Goal: Ask a question

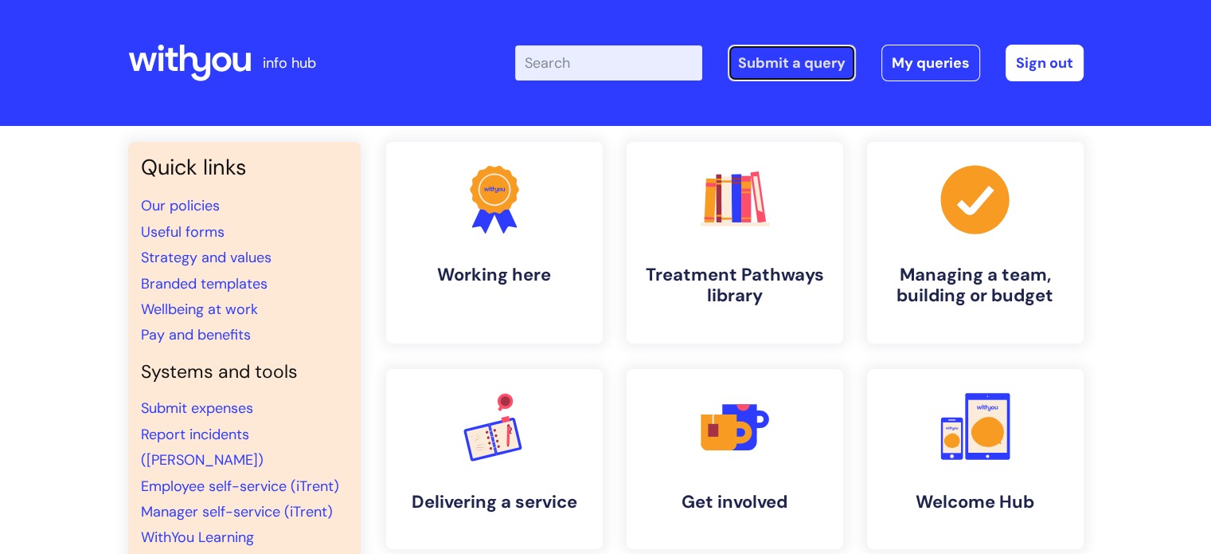
click at [820, 61] on link "Submit a query" at bounding box center [792, 63] width 128 height 37
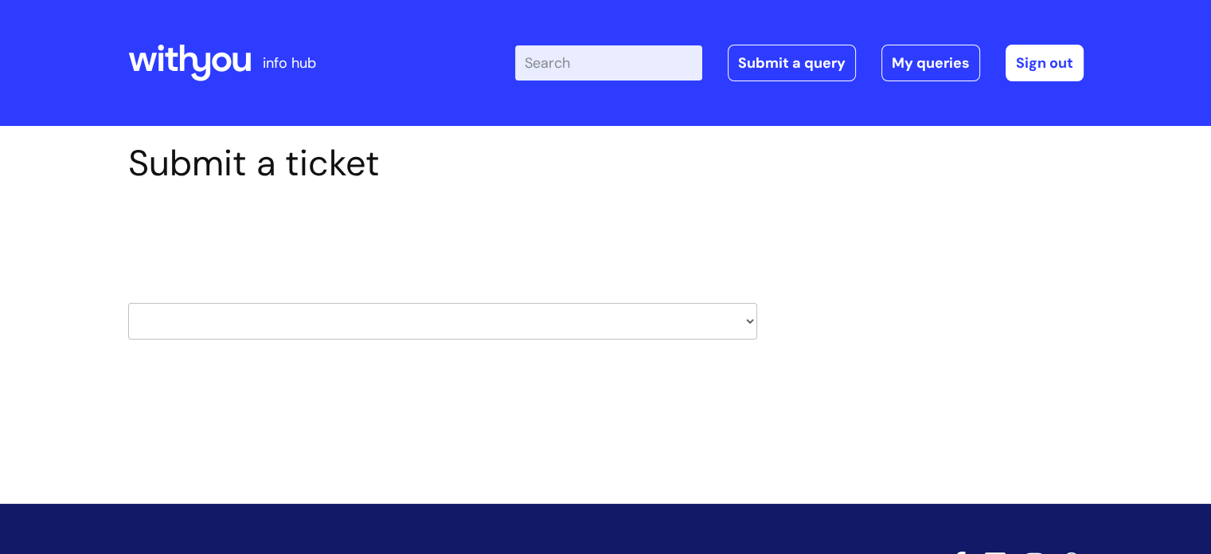
click at [454, 332] on select "HR / People IT and Support Clinical Drug Alerts Finance Accounts Data Support T…" at bounding box center [442, 321] width 629 height 37
select select "learning_and_development"
click at [128, 303] on select "HR / People IT and Support Clinical Drug Alerts Finance Accounts Data Support T…" at bounding box center [442, 321] width 629 height 37
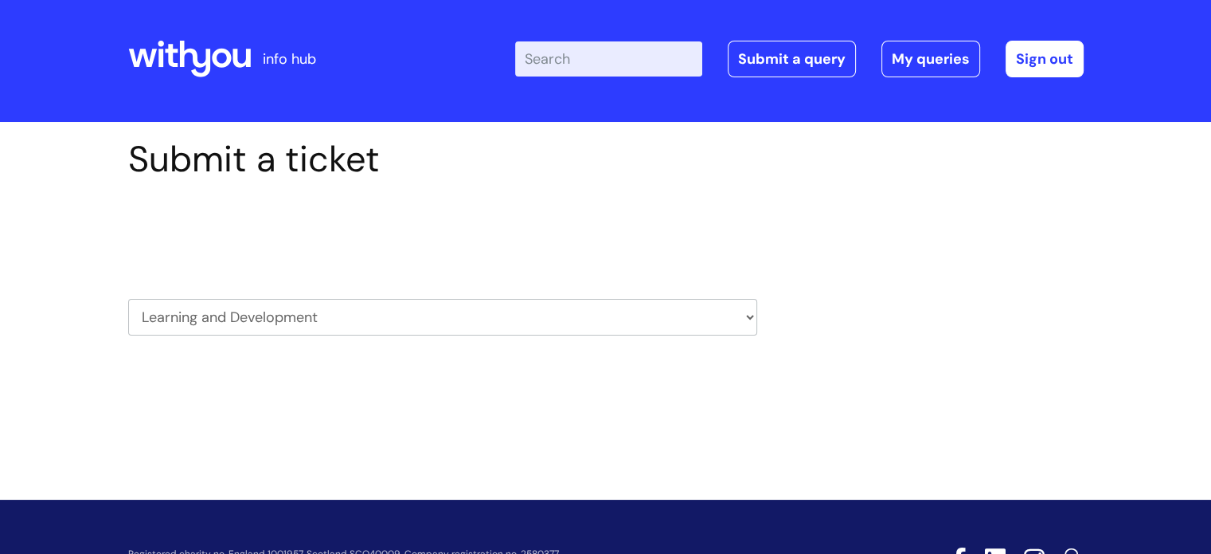
scroll to position [51, 0]
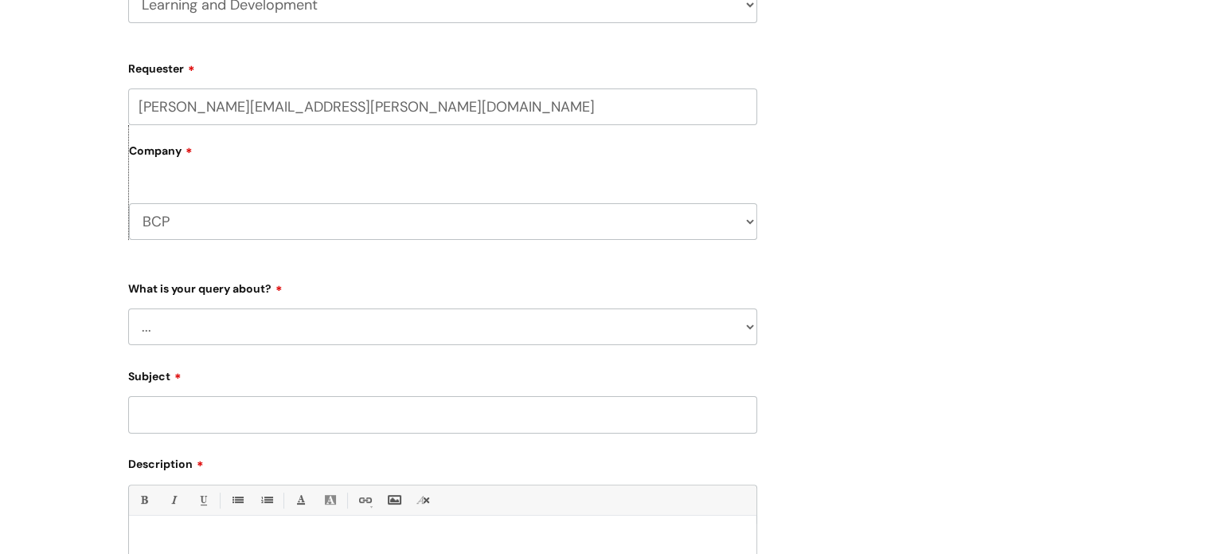
scroll to position [398, 0]
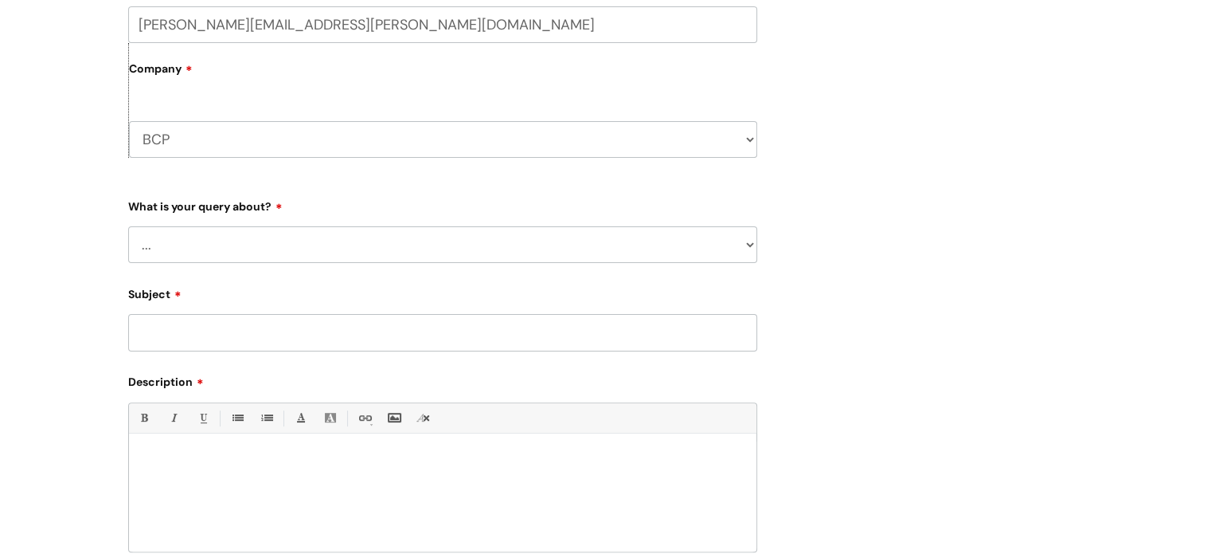
click at [247, 246] on select "... Question about a training course or session booking Ask about apprenticeshi…" at bounding box center [442, 244] width 629 height 37
click at [128, 226] on select "... Question about a training course or session booking Ask about apprenticeshi…" at bounding box center [442, 244] width 629 height 37
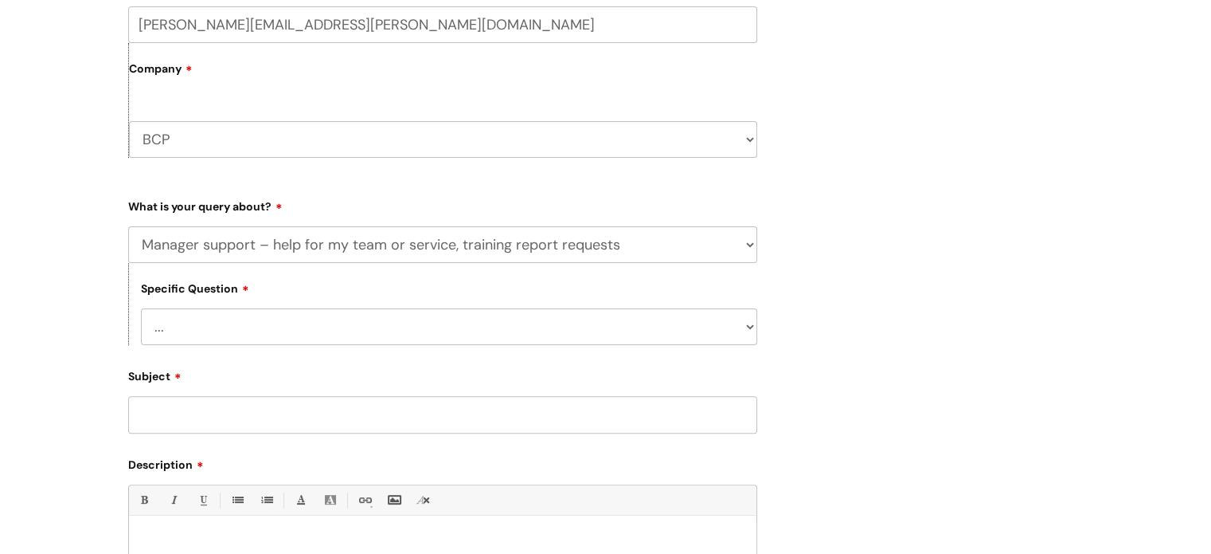
click at [273, 325] on select "... Report or dashboard request Update information for my team members Support …" at bounding box center [449, 326] width 616 height 37
click at [252, 279] on div "Specific Question ... Report or dashboard request Update information for my tea…" at bounding box center [442, 304] width 629 height 82
click at [268, 243] on select "... Question about a training course or session booking Ask about apprenticeshi…" at bounding box center [442, 244] width 629 height 37
select select "Something else / not listed here"
click at [128, 226] on select "... Question about a training course or session booking Ask about apprenticeshi…" at bounding box center [442, 244] width 629 height 37
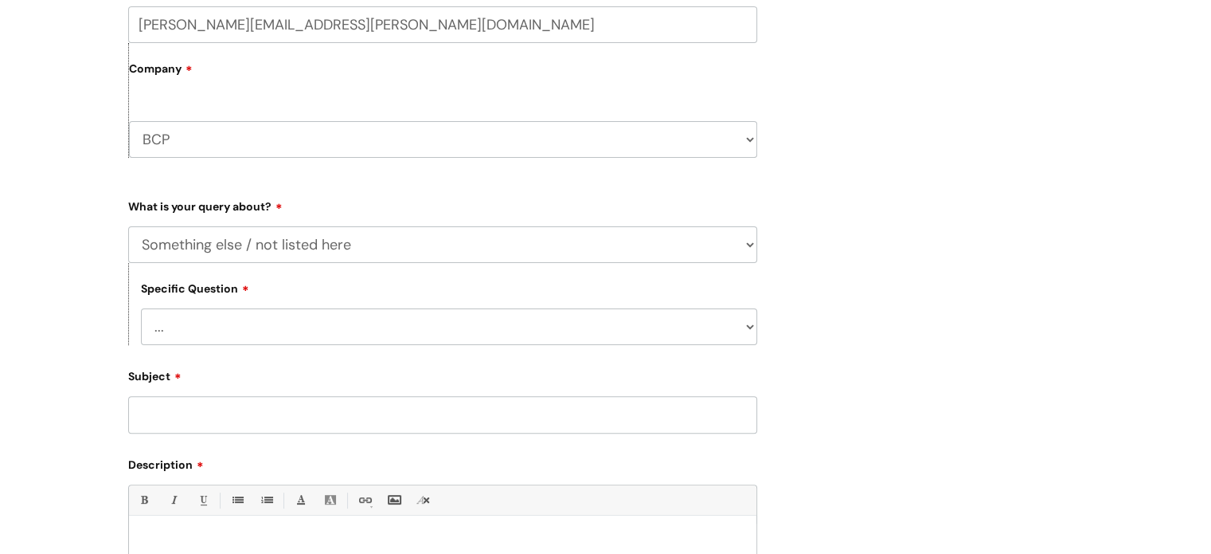
click at [230, 334] on select "... Other" at bounding box center [449, 326] width 616 height 37
select select "Other"
click at [141, 309] on select "... Other" at bounding box center [449, 326] width 616 height 37
click at [207, 408] on input "Subject" at bounding box center [442, 414] width 629 height 37
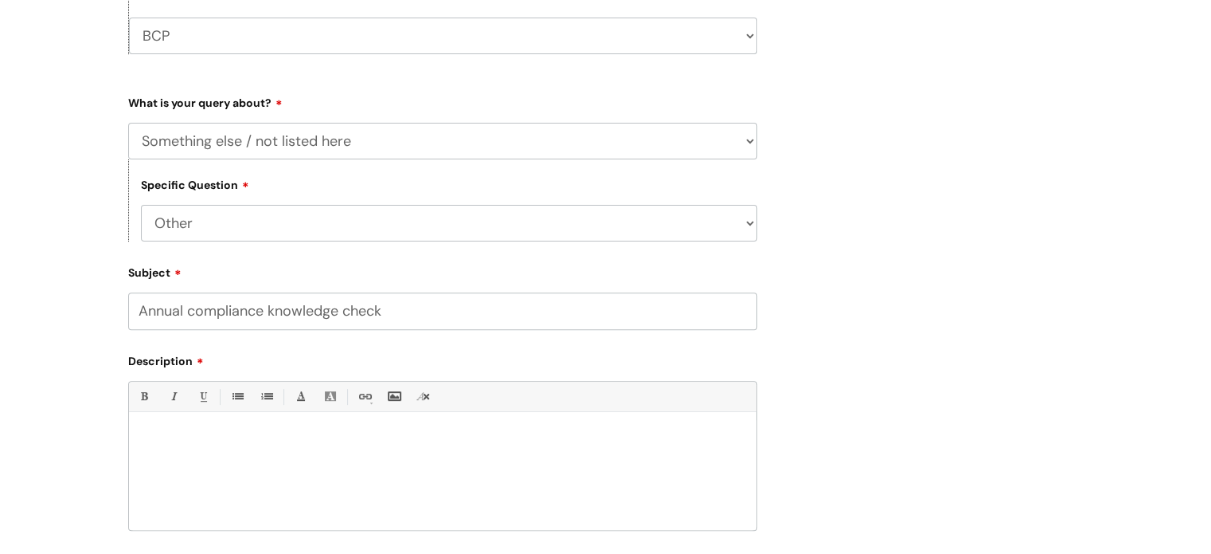
scroll to position [637, 0]
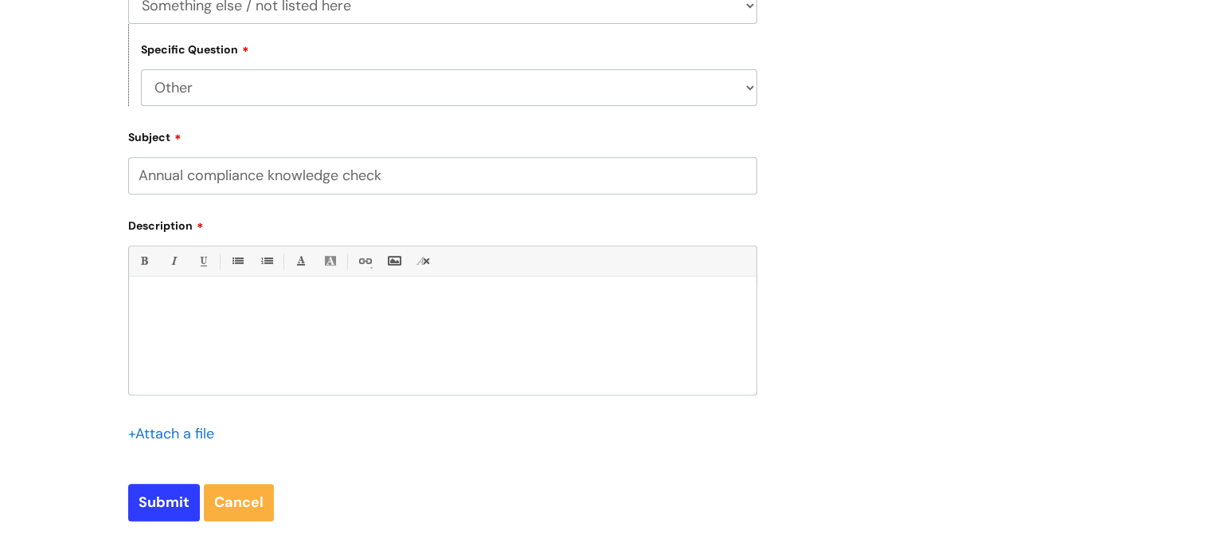
type input "Annual compliance knowledge check"
click at [331, 387] on div at bounding box center [443, 339] width 628 height 110
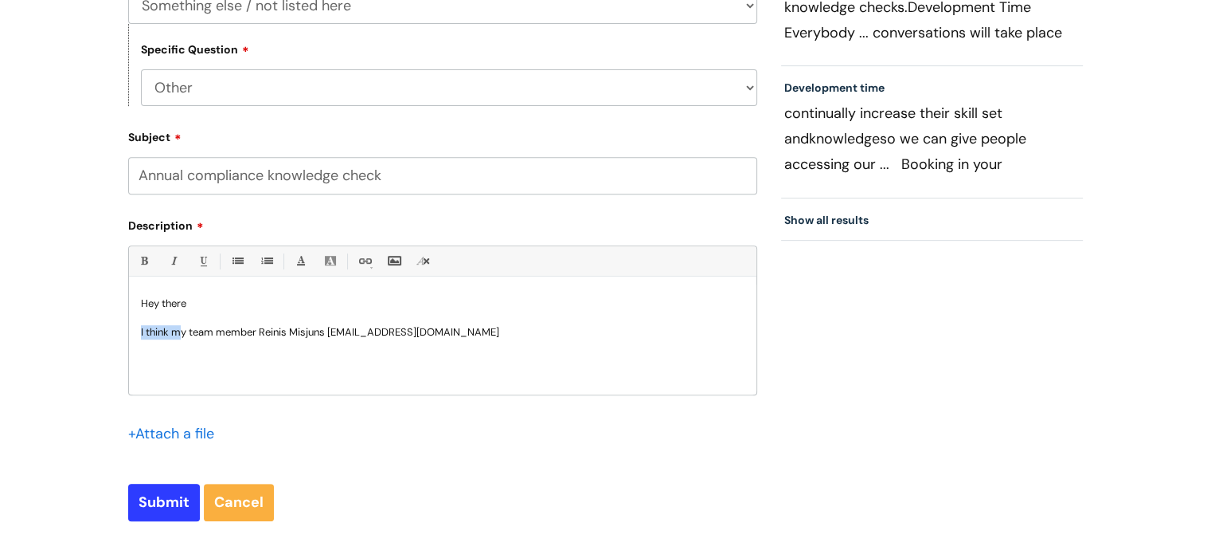
drag, startPoint x: 180, startPoint y: 331, endPoint x: 99, endPoint y: 331, distance: 81.2
click at [99, 331] on div "Submit a ticket Select issue type HR / People IT and Support Clinical Drug Aler…" at bounding box center [605, 51] width 1211 height 1125
click at [225, 338] on p "My team member Reinis Misjuns reinis.misjuns@wearewithyou.org.uk" at bounding box center [443, 332] width 604 height 14
click at [494, 337] on p "My team members Reinis Misjuns reinis.misjuns@wearewithyou.org.uk" at bounding box center [443, 332] width 604 height 14
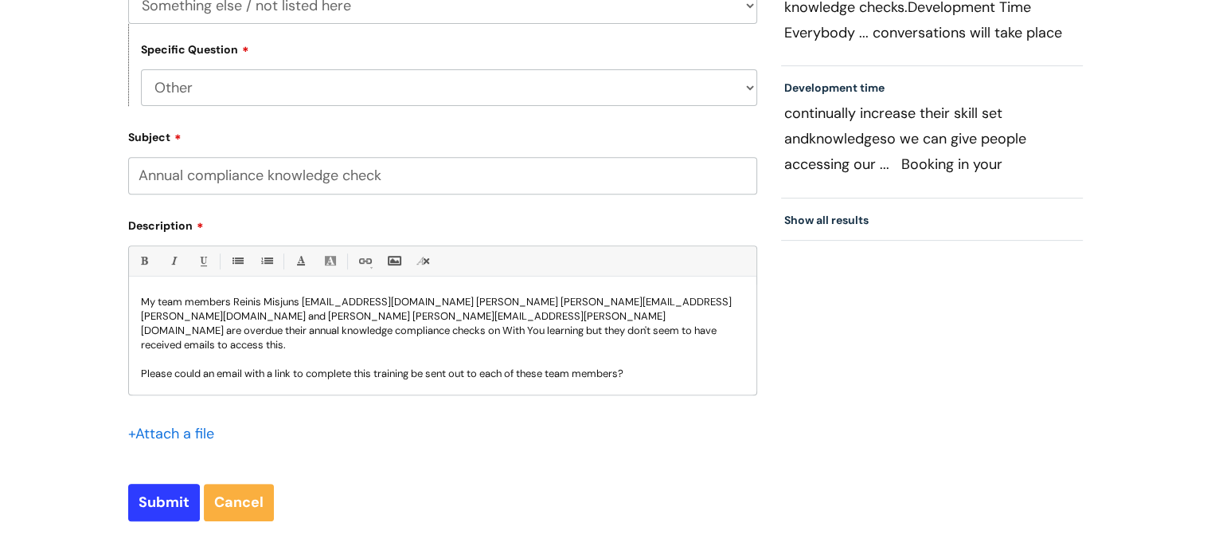
scroll to position [45, 0]
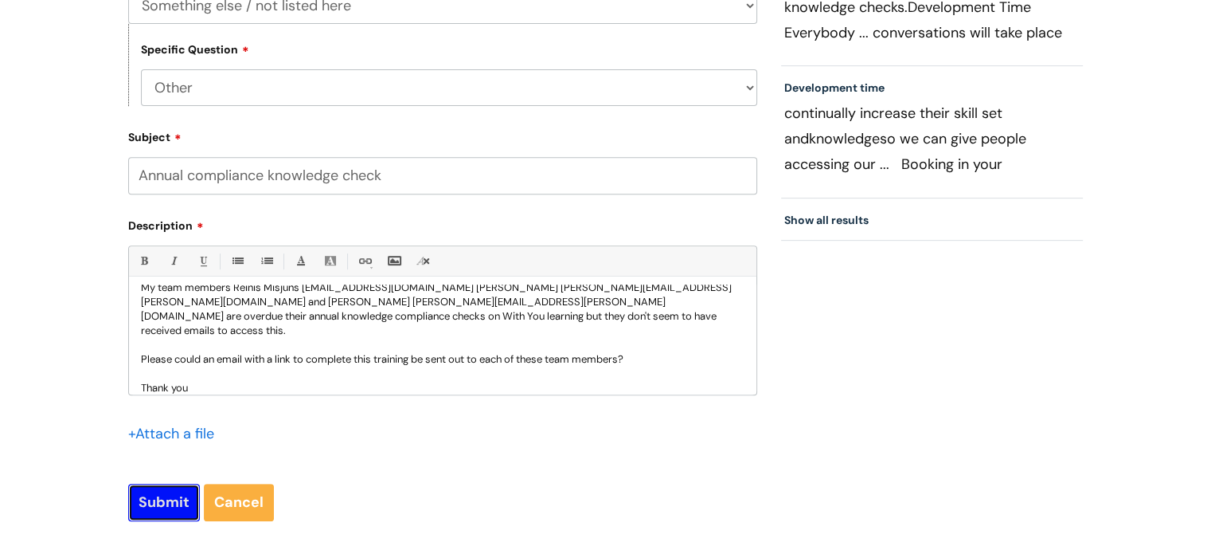
click at [148, 491] on input "Submit" at bounding box center [164, 501] width 72 height 37
type input "Please Wait..."
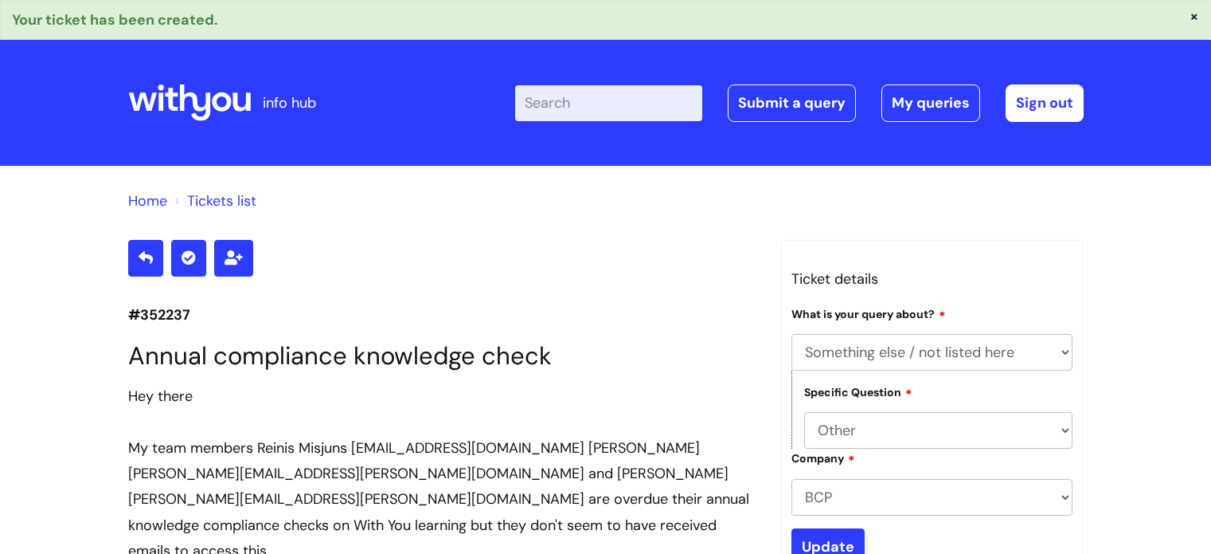
select select "Something else / not listed here"
select select "Other"
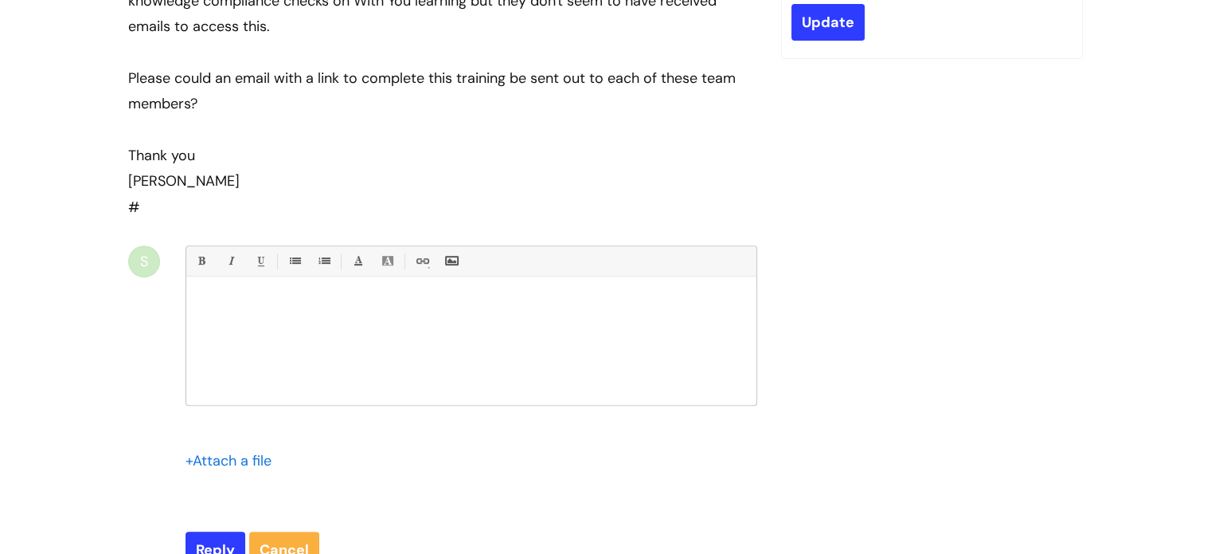
scroll to position [126, 0]
